Goal: Task Accomplishment & Management: Manage account settings

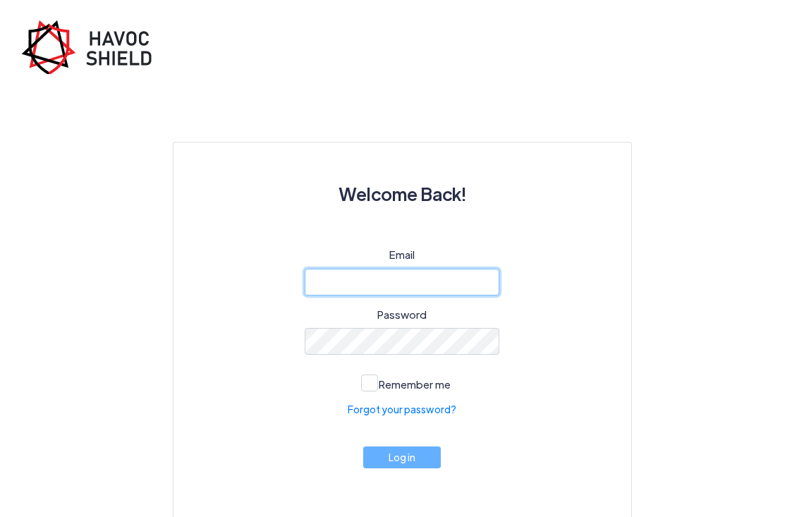
click at [435, 279] on input "email" at bounding box center [402, 282] width 195 height 27
click at [420, 416] on link "Forgot your password?" at bounding box center [402, 409] width 109 height 15
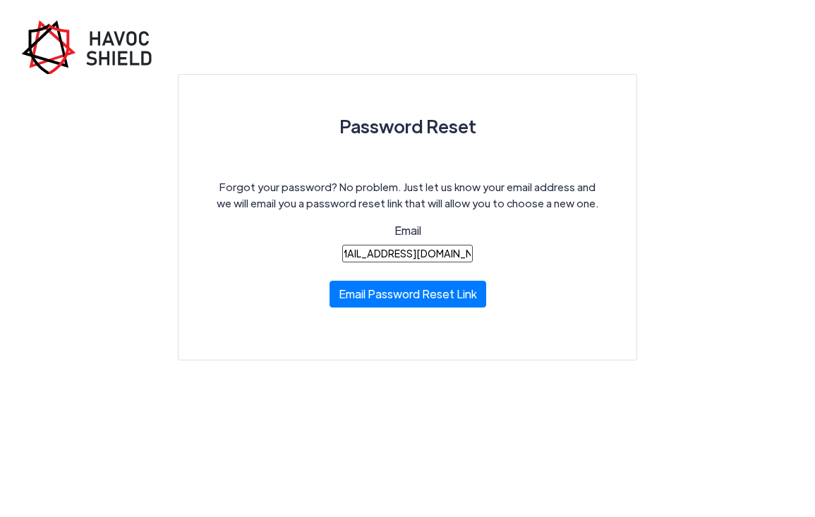
scroll to position [0, 24]
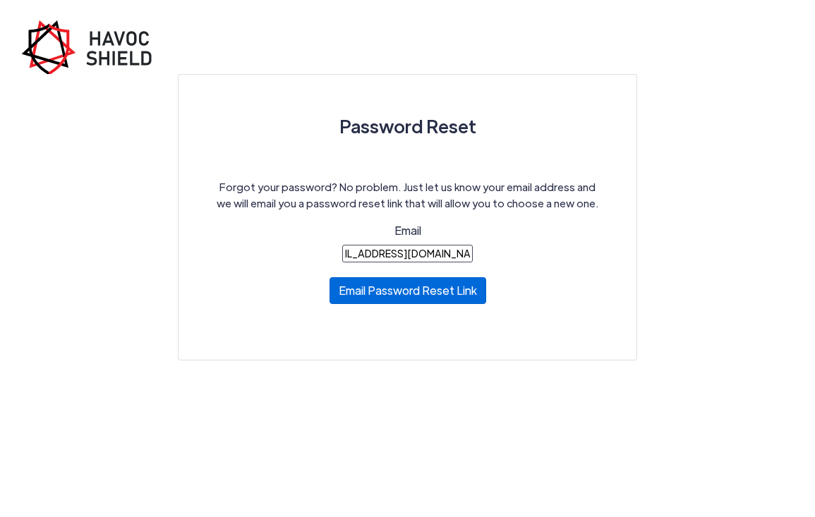
type input "blackcatbonifide@gmail.com"
click at [399, 304] on button "Email Password Reset Link" at bounding box center [408, 290] width 157 height 27
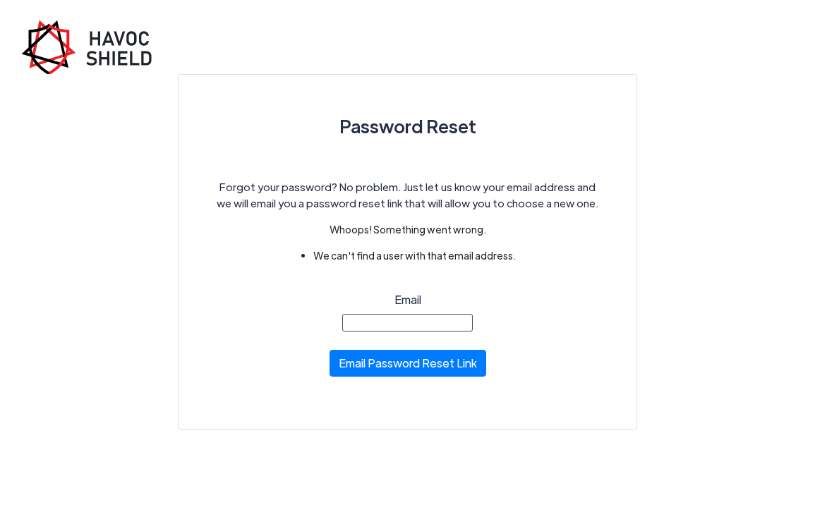
click at [405, 316] on input "Email" at bounding box center [407, 323] width 131 height 18
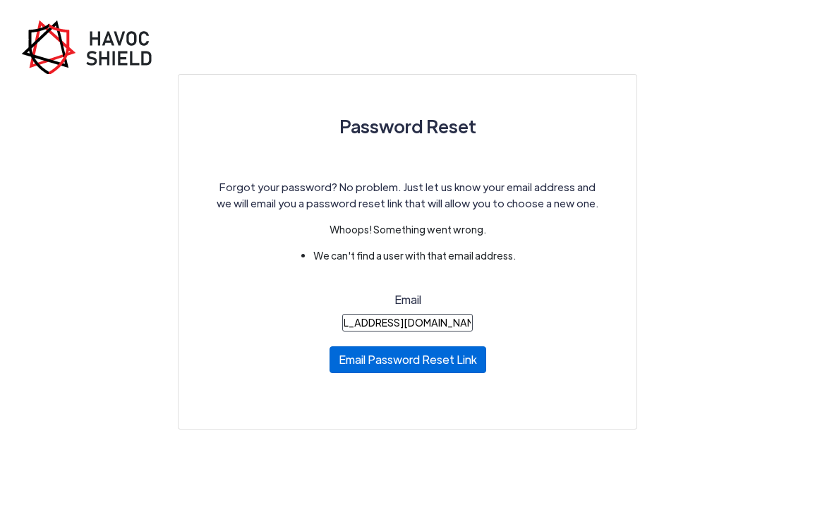
type input "[EMAIL_ADDRESS][DOMAIN_NAME]"
click at [397, 362] on button "Email Password Reset Link" at bounding box center [408, 359] width 157 height 27
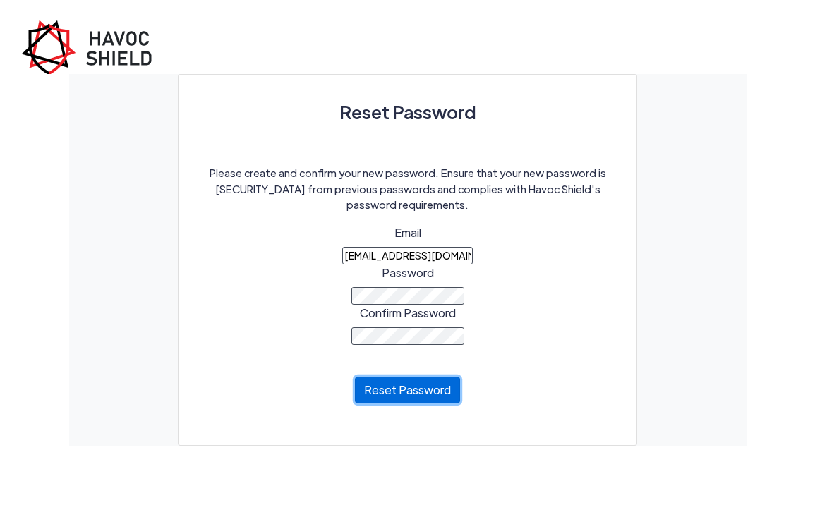
click at [414, 399] on button "Reset Password" at bounding box center [407, 390] width 105 height 27
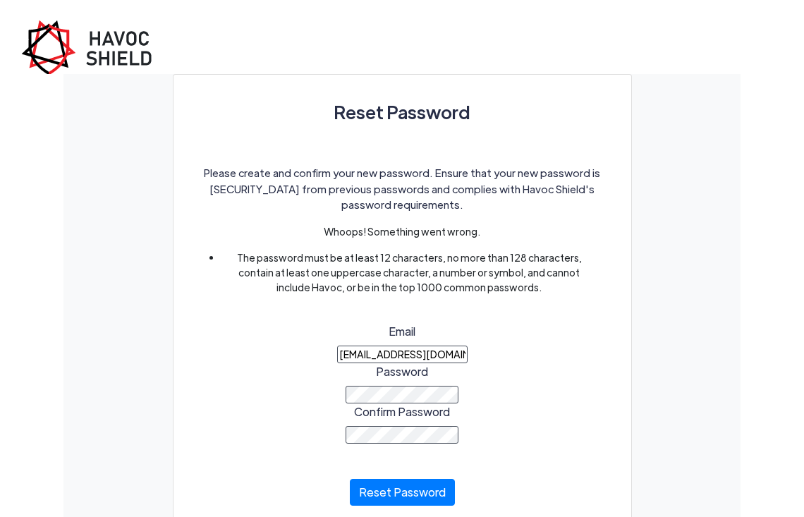
click at [416, 364] on span "Password" at bounding box center [402, 371] width 52 height 15
click at [401, 490] on button "Reset Password" at bounding box center [402, 489] width 105 height 27
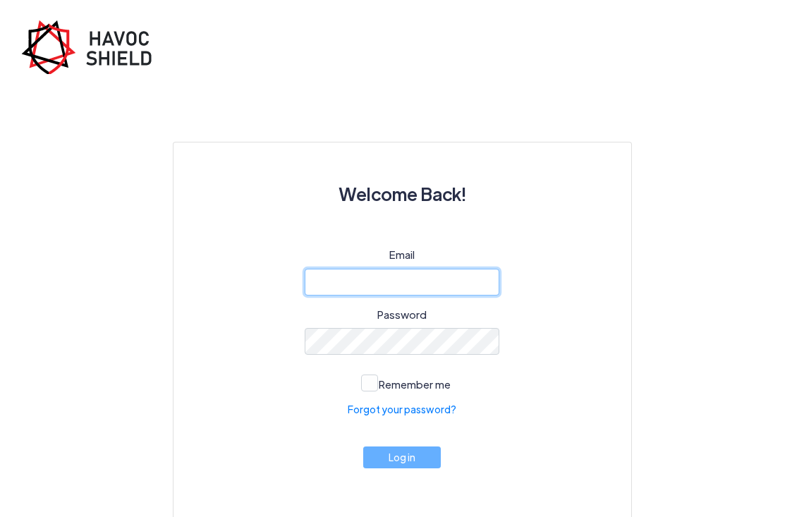
type input "[EMAIL_ADDRESS][DOMAIN_NAME]"
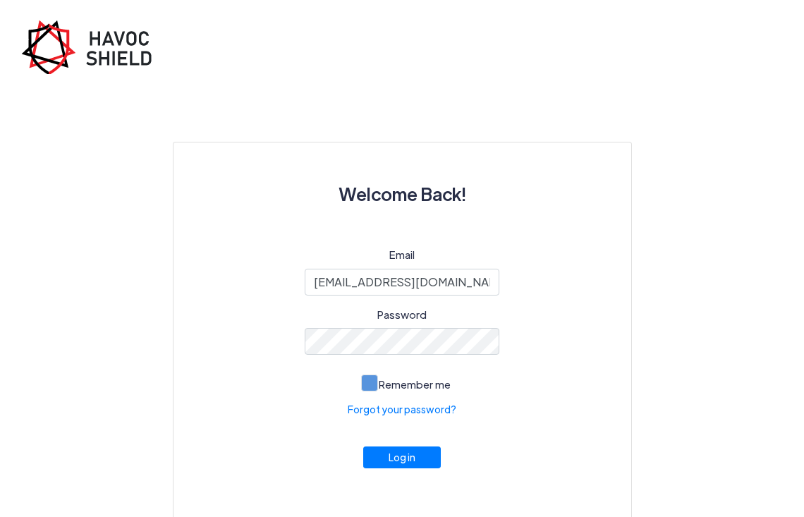
click at [372, 377] on span at bounding box center [369, 383] width 17 height 17
click at [0, 0] on input "Remember me" at bounding box center [0, 0] width 0 height 0
click at [406, 454] on button "Log in" at bounding box center [402, 454] width 78 height 22
